Goal: Information Seeking & Learning: Find specific page/section

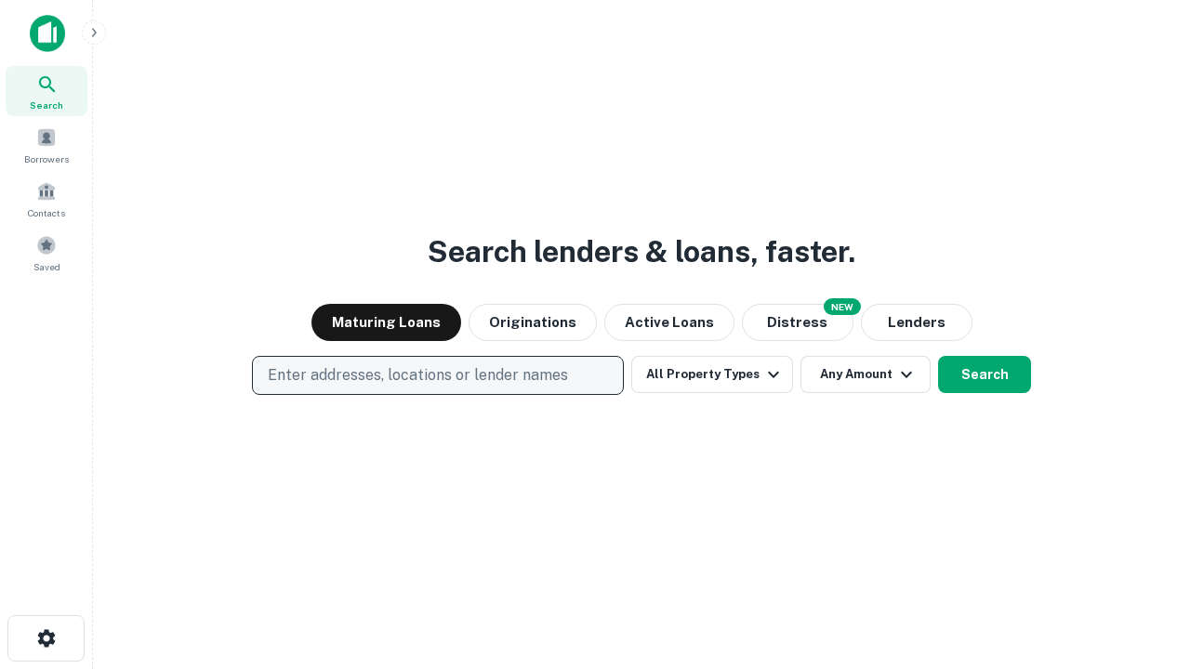
click at [437, 376] on p "Enter addresses, locations or lender names" at bounding box center [418, 375] width 300 height 22
type input "**********"
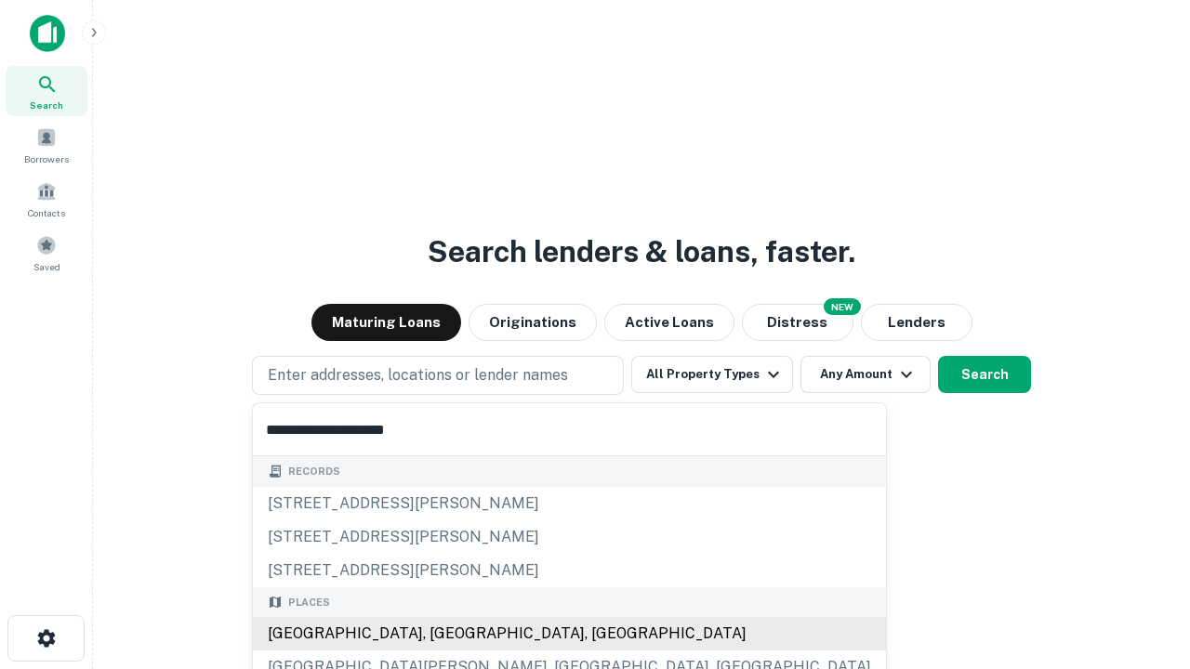
click at [444, 634] on div "[GEOGRAPHIC_DATA], [GEOGRAPHIC_DATA], [GEOGRAPHIC_DATA]" at bounding box center [569, 633] width 633 height 33
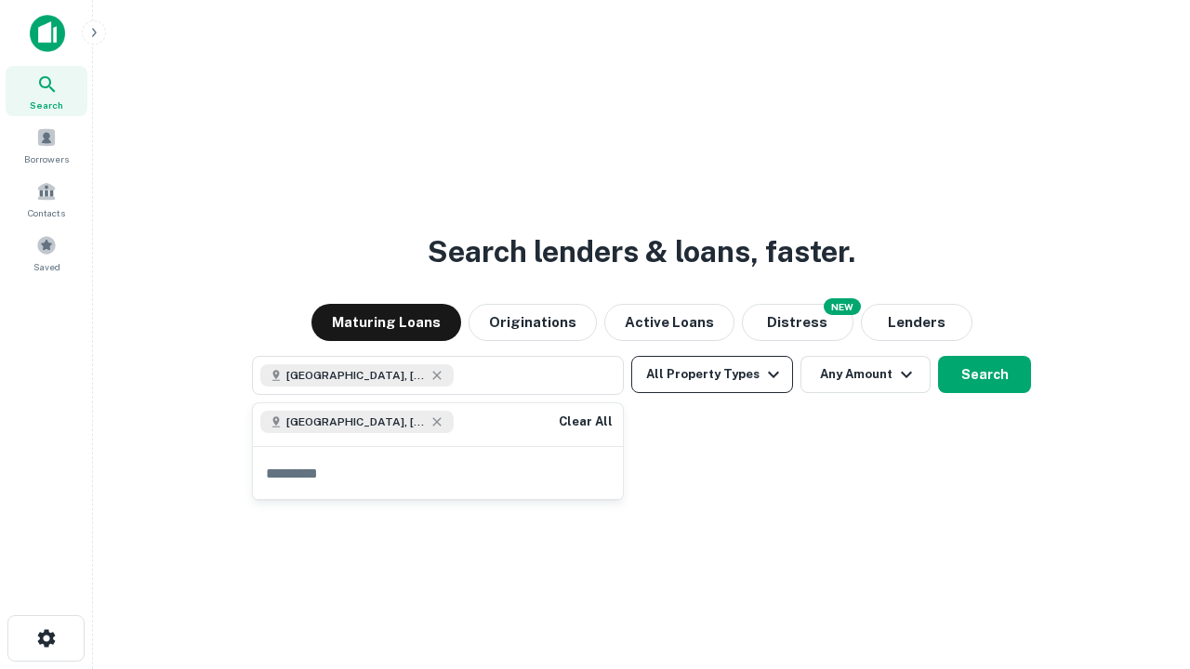
click at [712, 375] on button "All Property Types" at bounding box center [712, 374] width 162 height 37
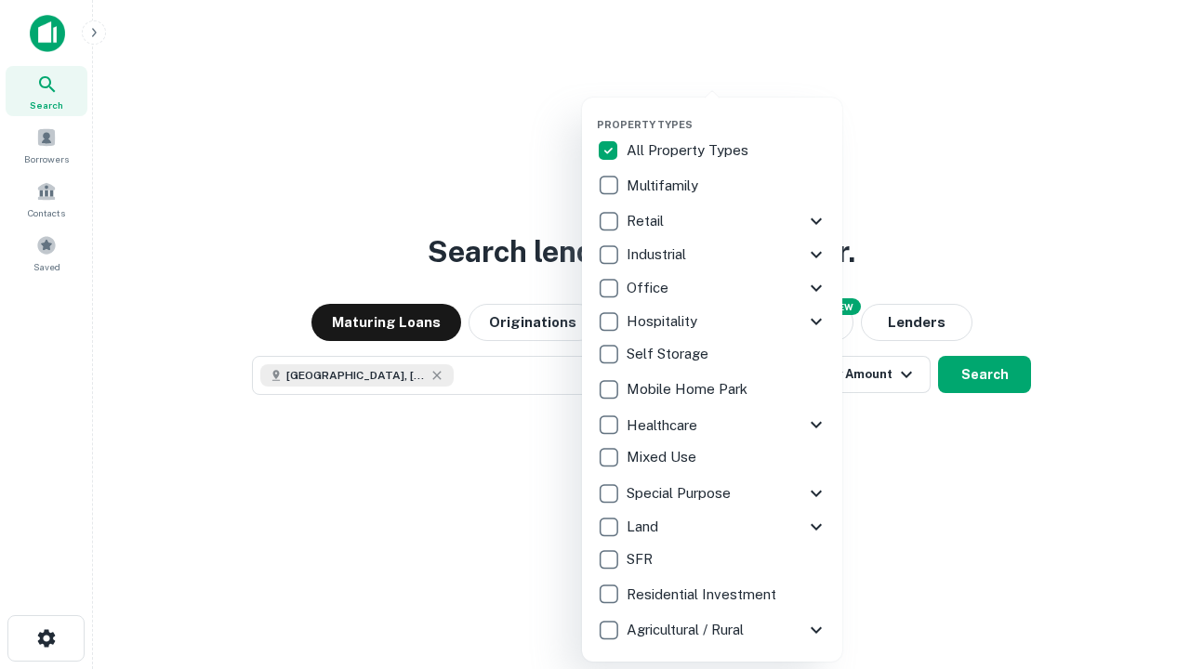
click at [727, 112] on button "button" at bounding box center [727, 112] width 260 height 1
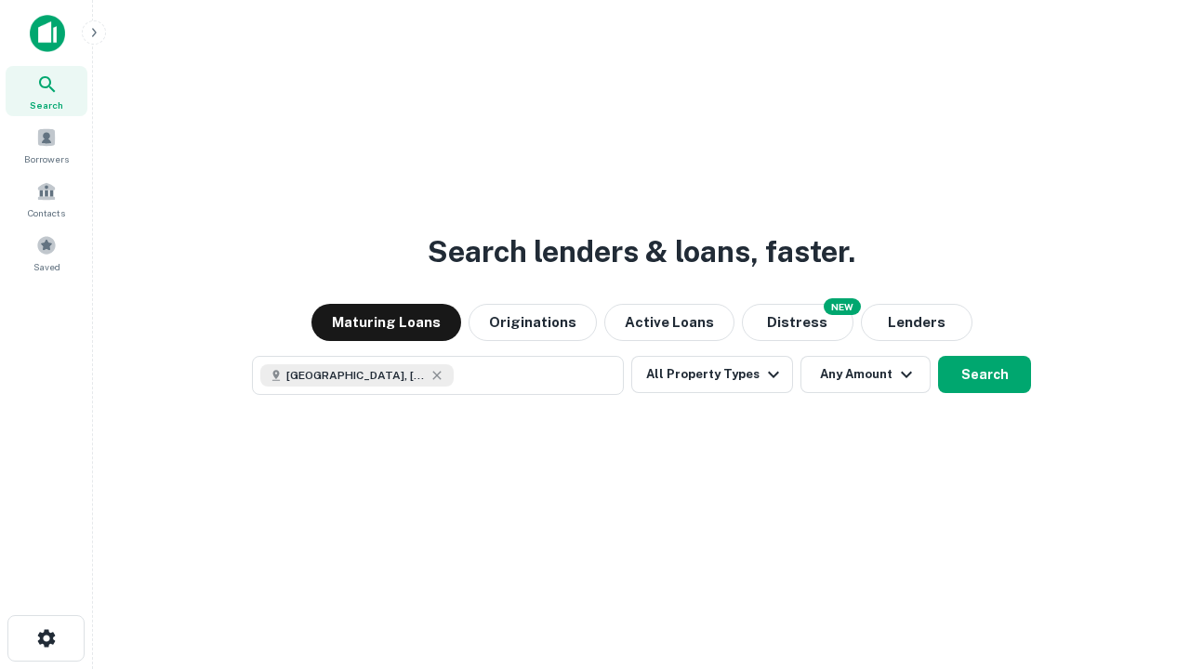
scroll to position [30, 0]
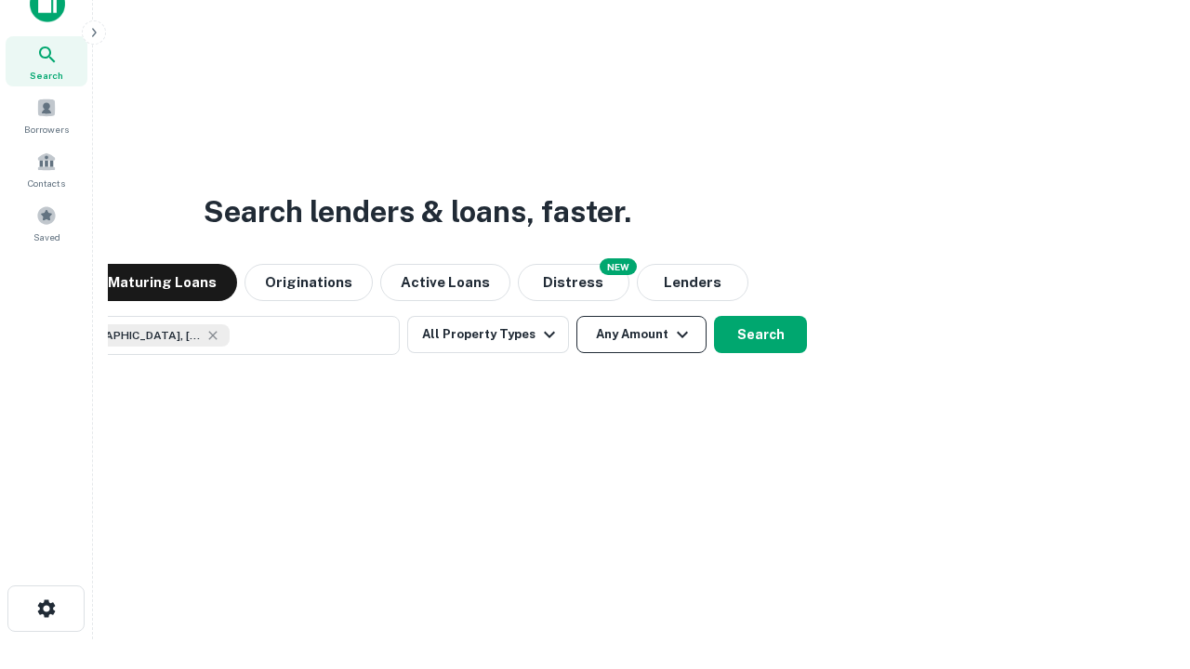
click at [576, 316] on button "Any Amount" at bounding box center [641, 334] width 130 height 37
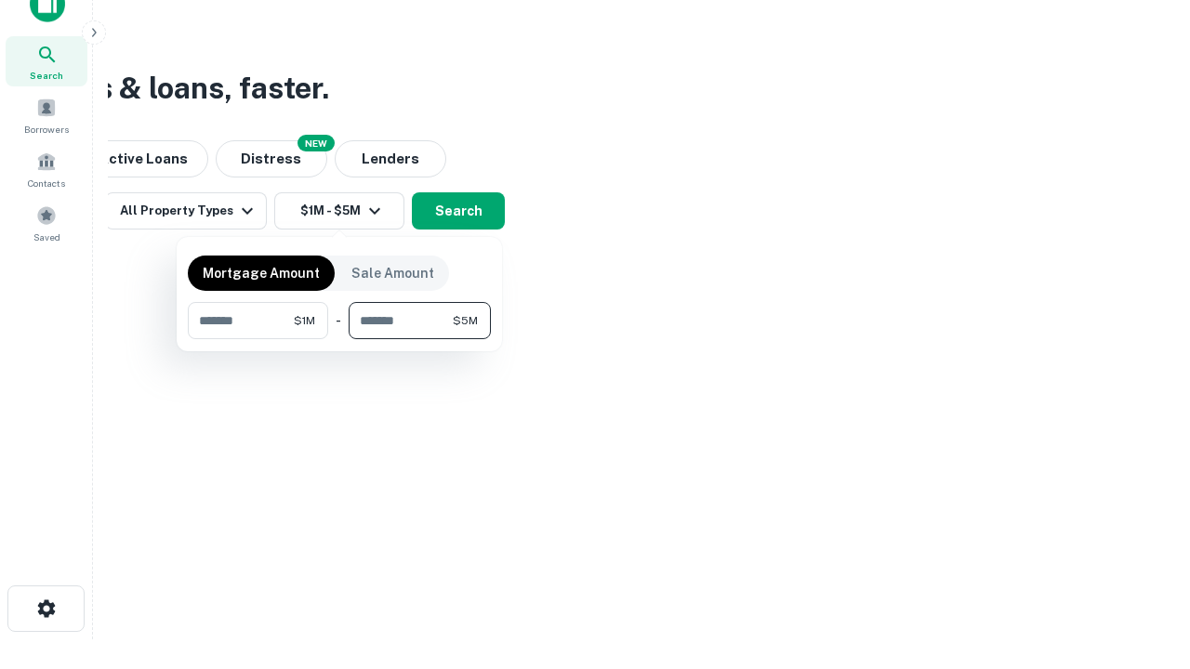
type input "*******"
click at [339, 339] on button "button" at bounding box center [339, 339] width 303 height 1
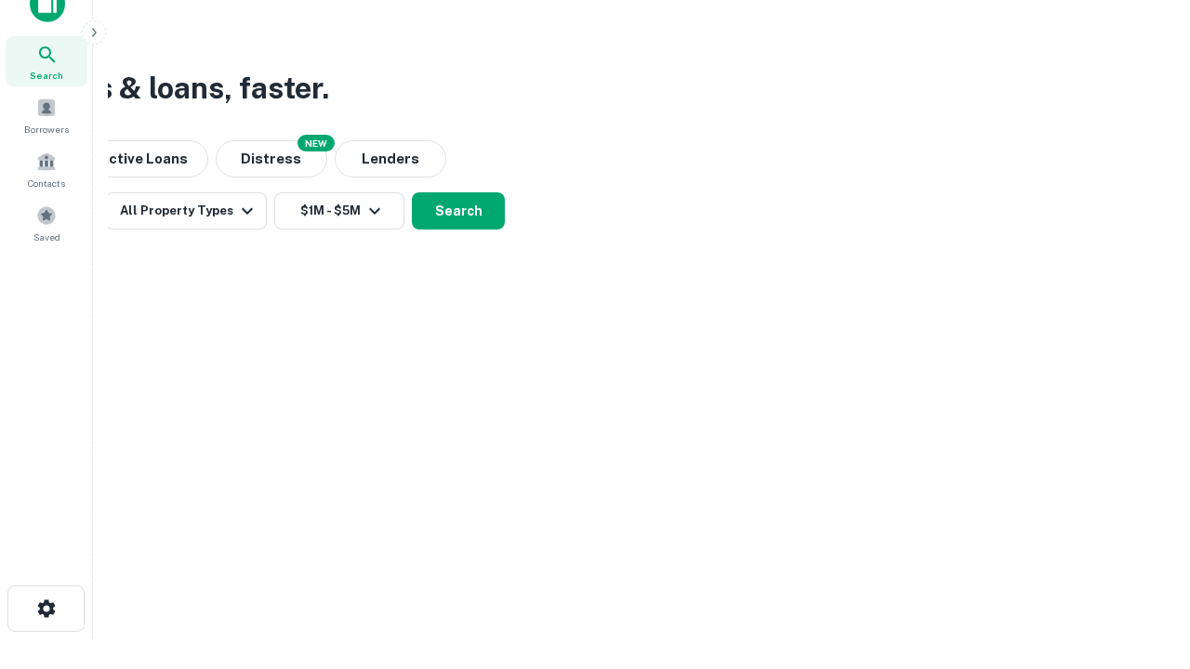
scroll to position [30, 0]
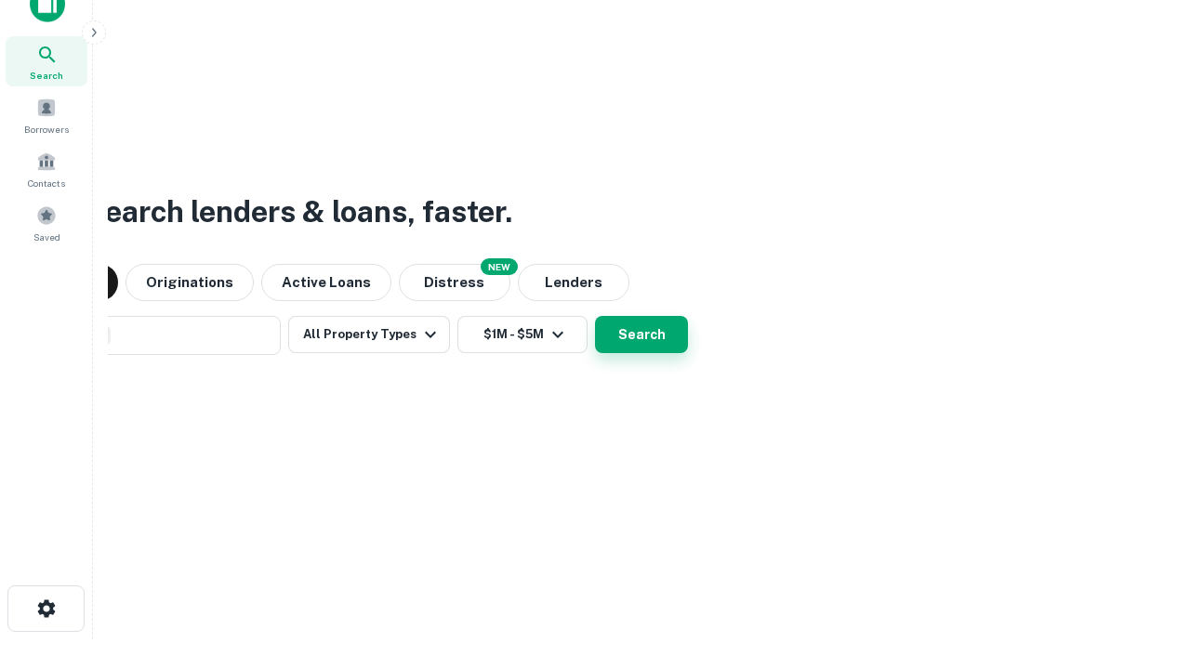
click at [595, 316] on button "Search" at bounding box center [641, 334] width 93 height 37
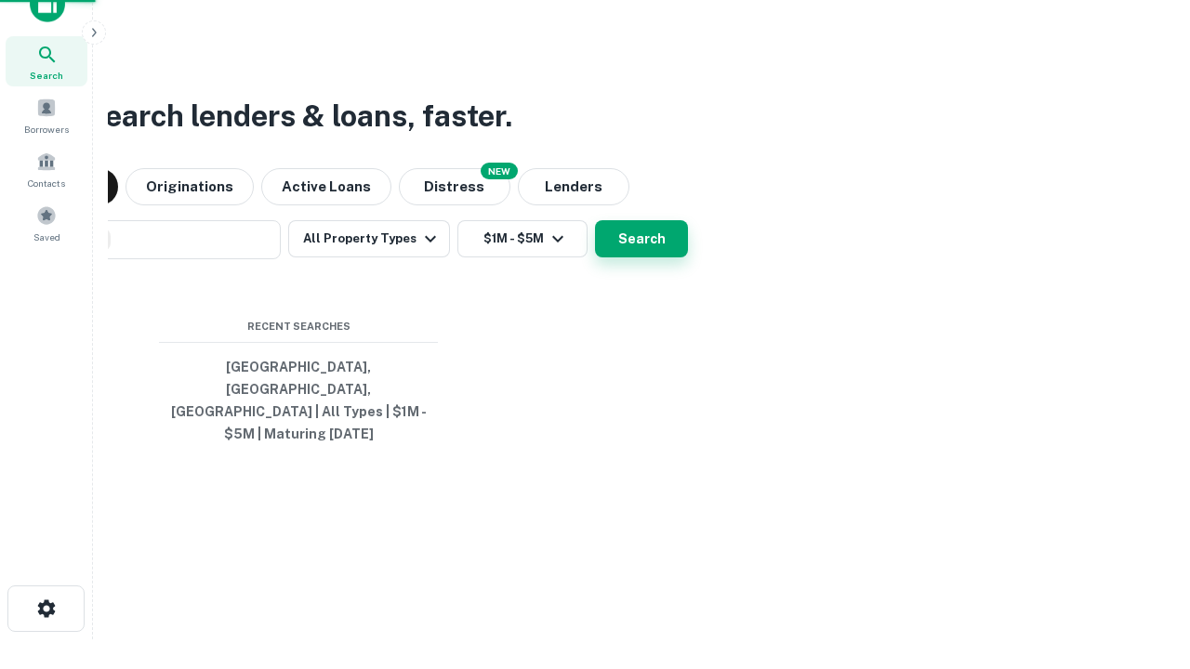
scroll to position [60, 526]
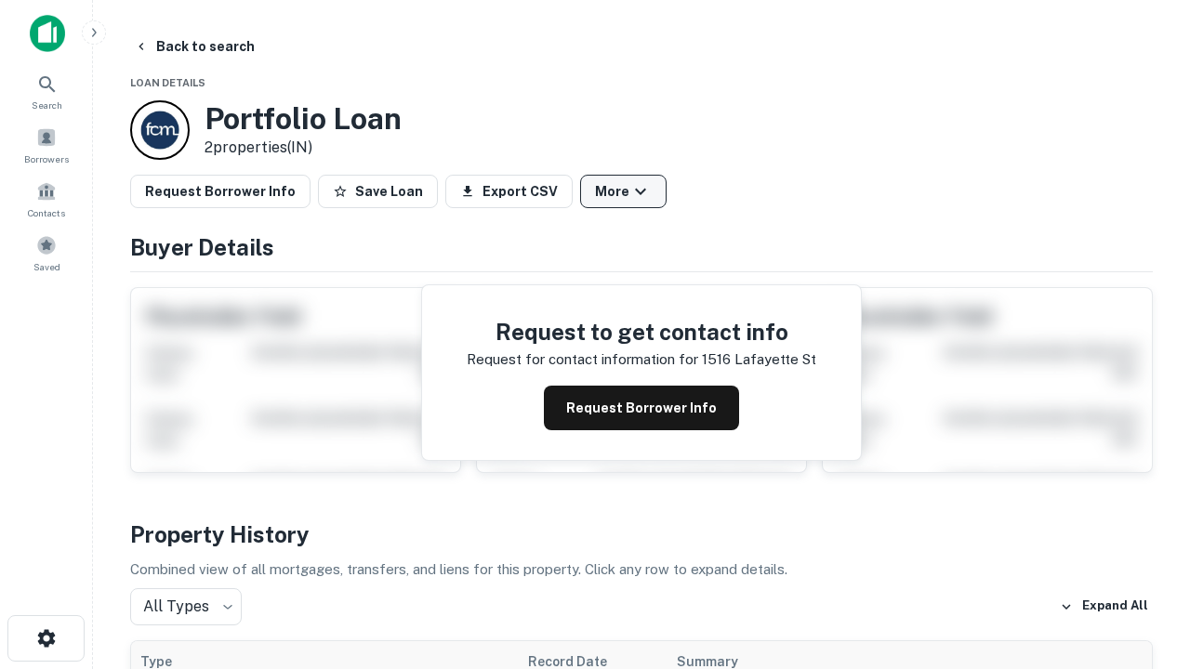
click at [623, 192] on button "More" at bounding box center [623, 191] width 86 height 33
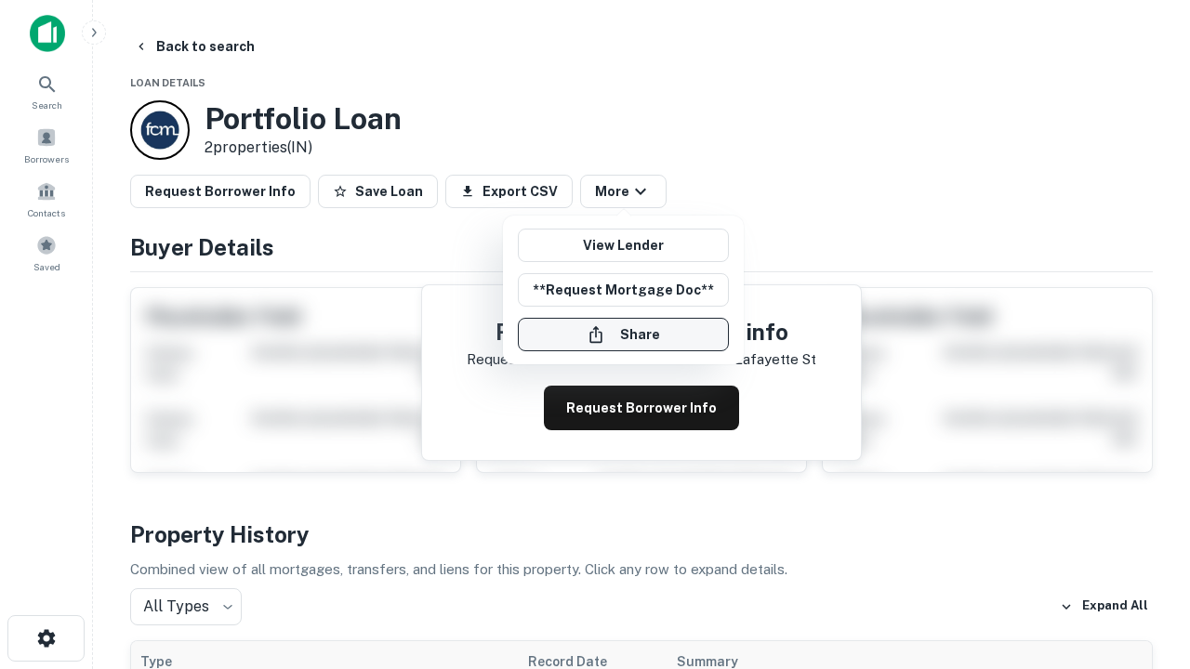
click at [623, 335] on button "Share" at bounding box center [623, 334] width 211 height 33
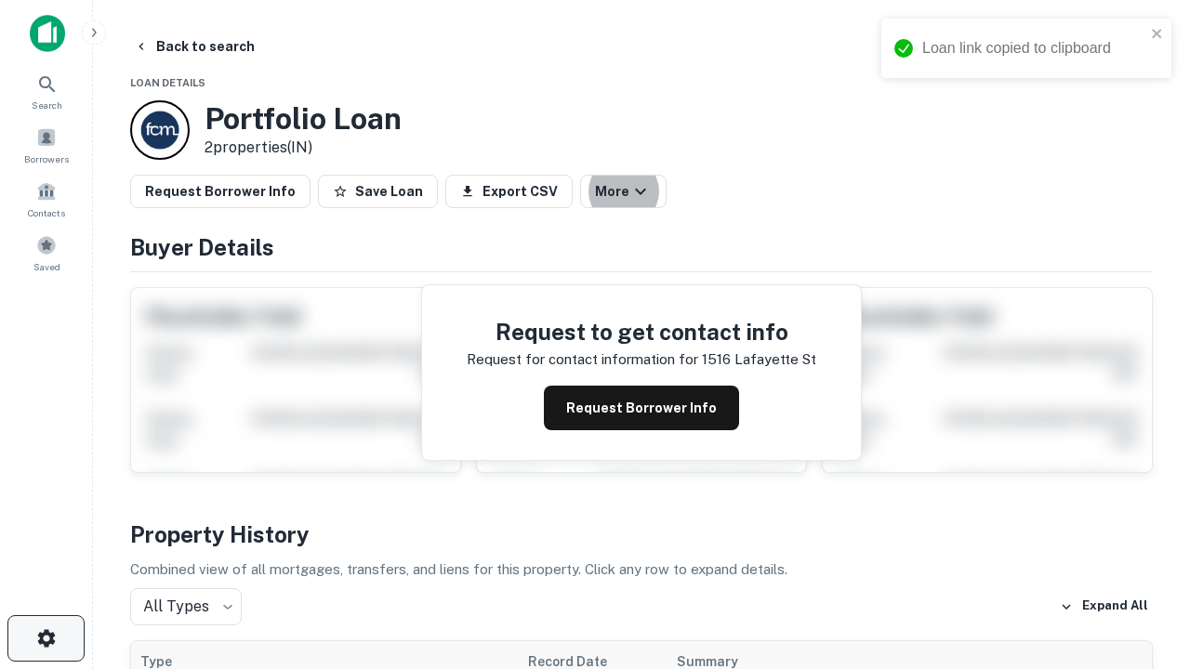
click at [46, 639] on icon "button" at bounding box center [46, 639] width 22 height 22
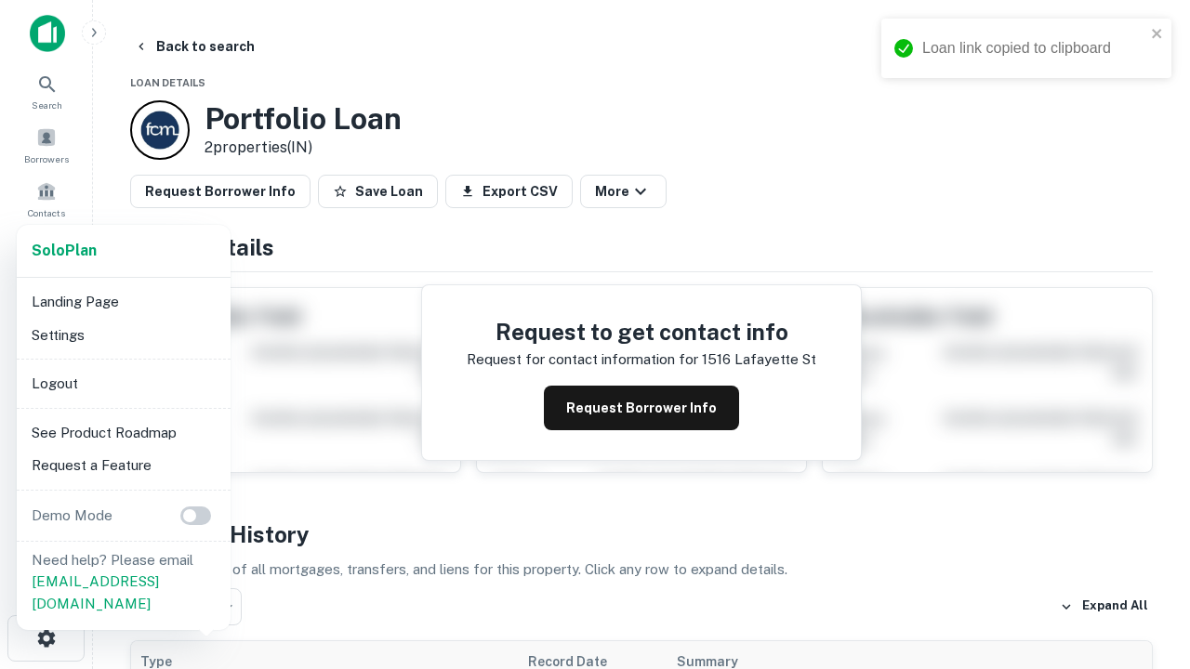
click at [123, 383] on li "Logout" at bounding box center [123, 383] width 199 height 33
